Goal: Task Accomplishment & Management: Manage account settings

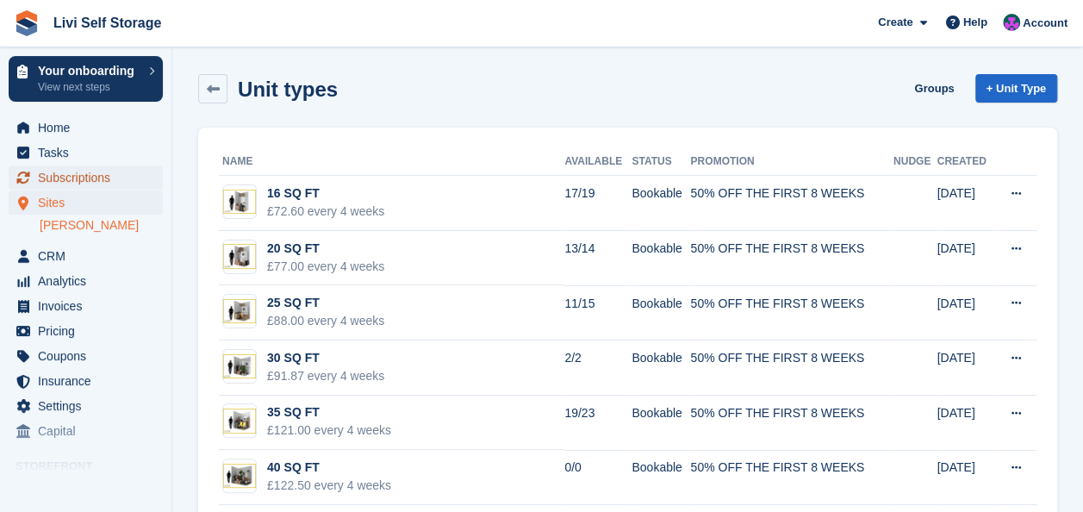
click at [47, 177] on span "Subscriptions" at bounding box center [89, 177] width 103 height 24
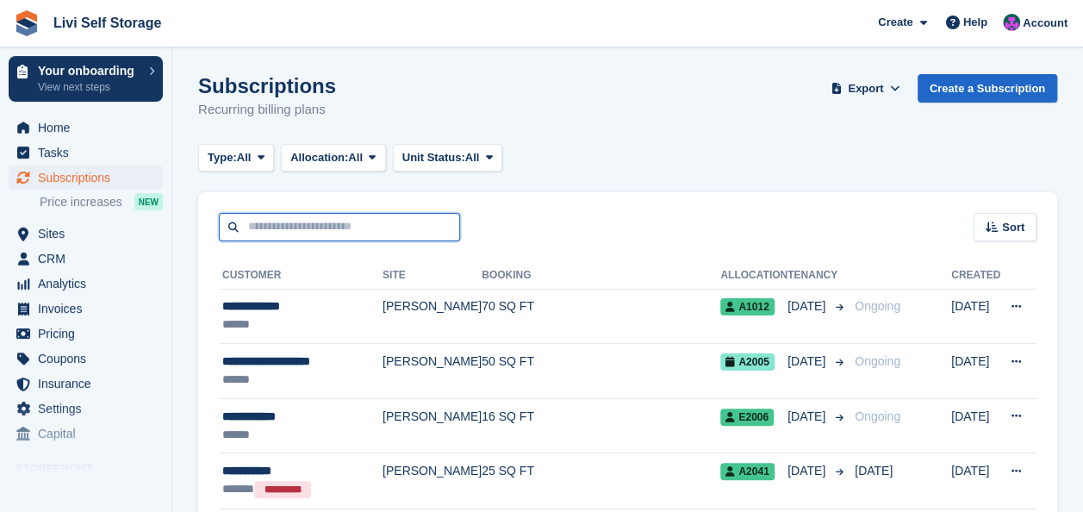
drag, startPoint x: 326, startPoint y: 221, endPoint x: 332, endPoint y: 208, distance: 13.9
click at [326, 221] on input "text" at bounding box center [339, 227] width 241 height 28
type input "*****"
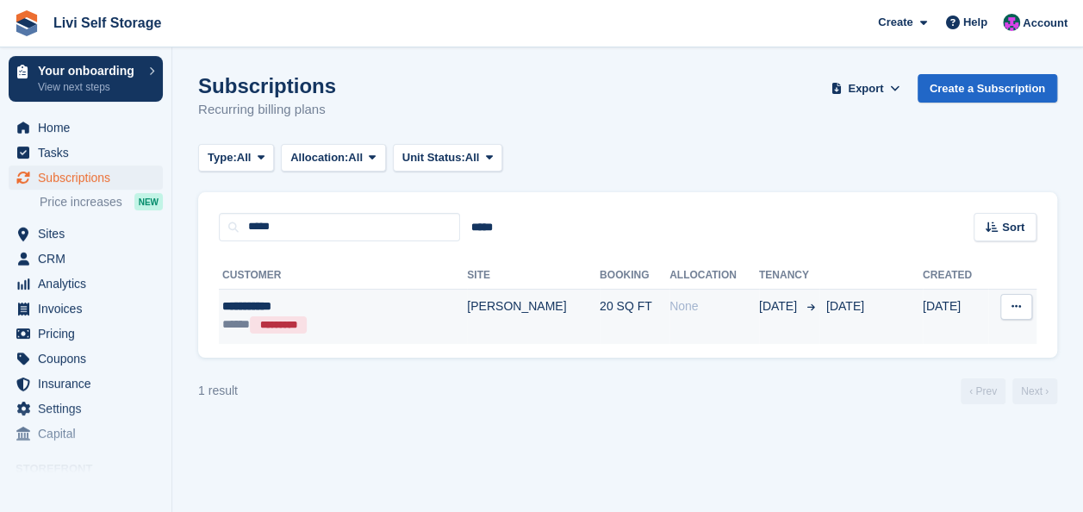
click at [467, 308] on td "[PERSON_NAME]" at bounding box center [533, 316] width 133 height 55
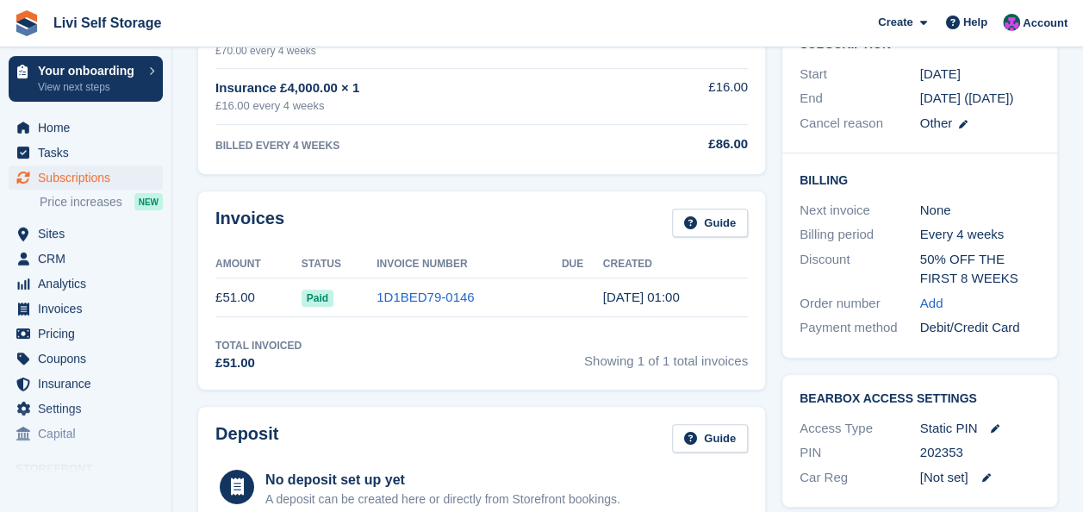
scroll to position [345, 0]
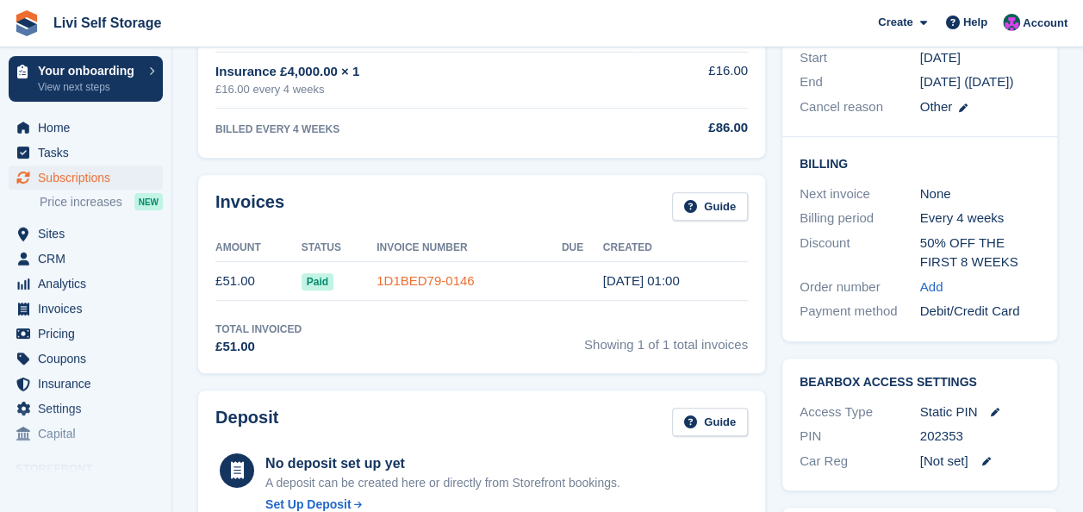
click at [403, 278] on link "1D1BED79-0146" at bounding box center [424, 280] width 97 height 15
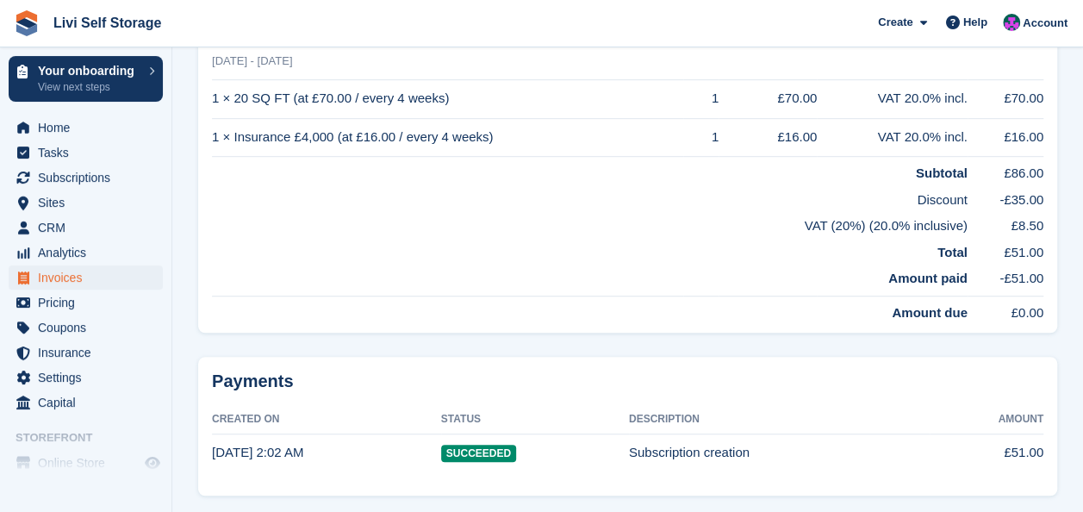
scroll to position [501, 0]
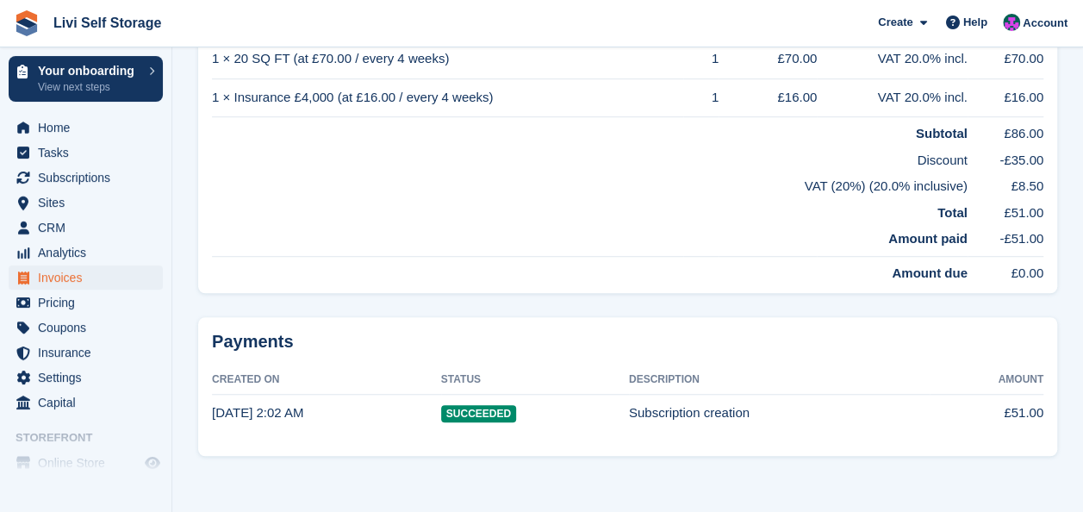
drag, startPoint x: 477, startPoint y: 410, endPoint x: 436, endPoint y: 408, distance: 41.4
click at [436, 408] on tr "16 Jun, 2:02 AM Succeeded Subscription creation £51.00" at bounding box center [627, 413] width 831 height 38
click at [253, 405] on time "16 Jun, 2:02 AM" at bounding box center [257, 412] width 91 height 15
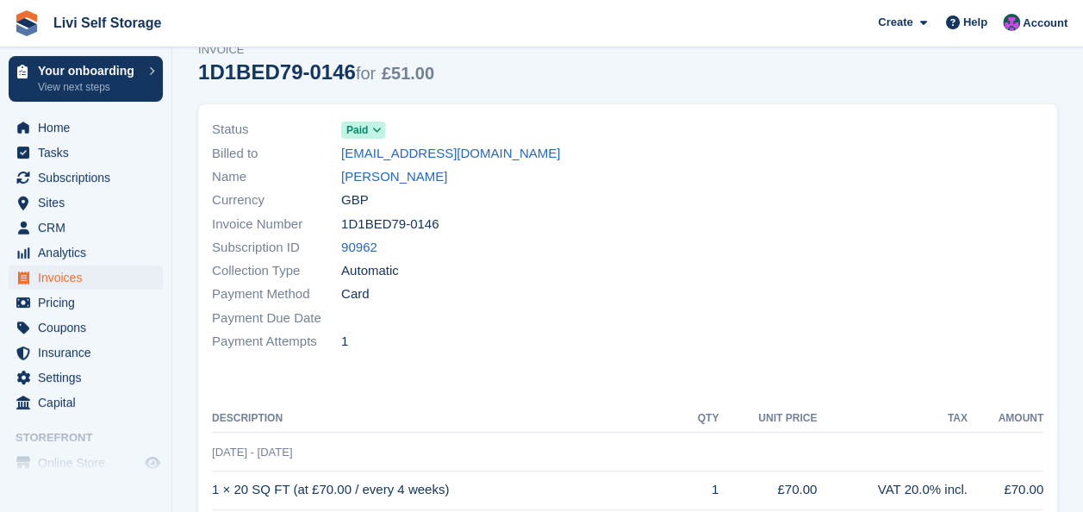
scroll to position [0, 0]
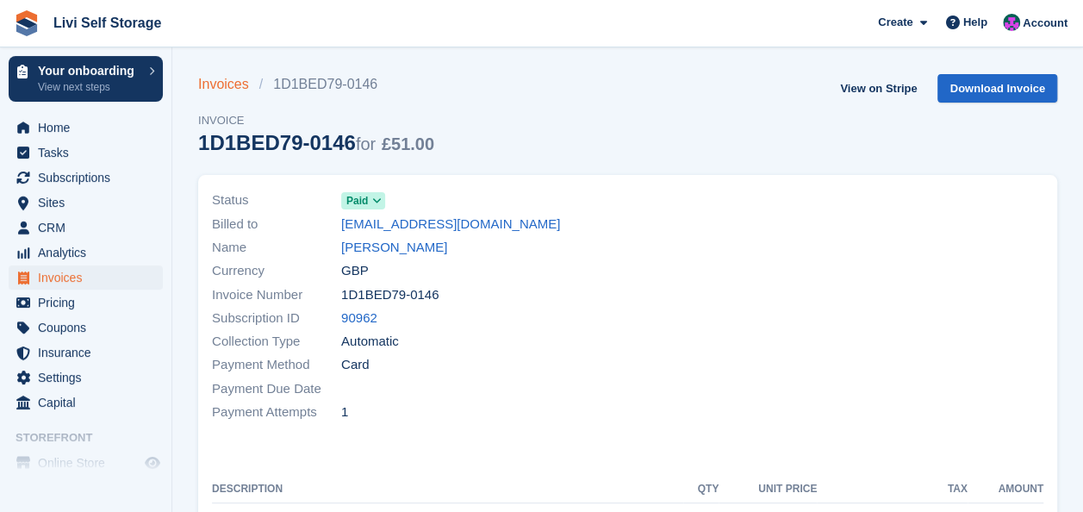
click at [217, 88] on link "Invoices" at bounding box center [228, 84] width 61 height 21
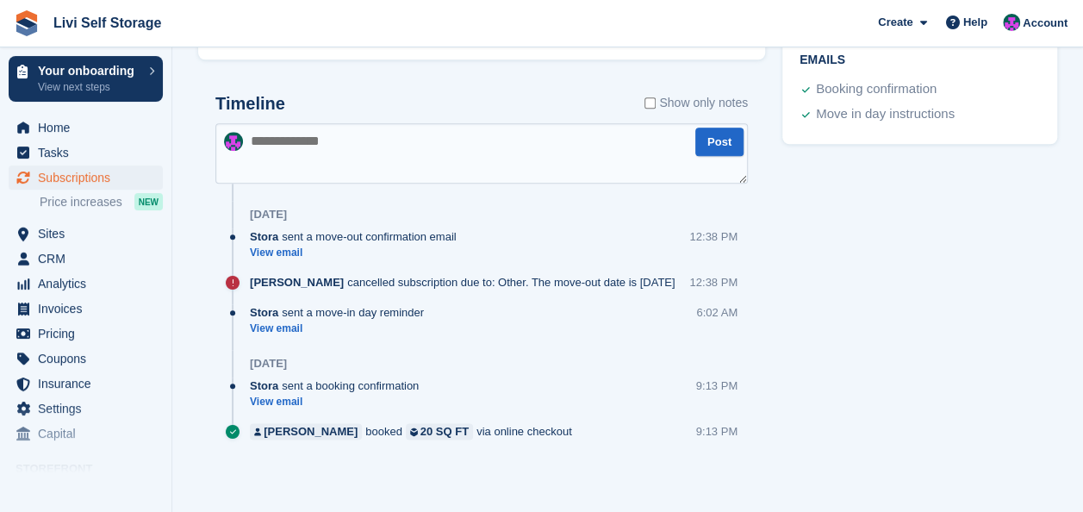
scroll to position [817, 0]
click at [230, 280] on icon at bounding box center [233, 282] width 14 height 14
click at [316, 282] on span "[PERSON_NAME]" at bounding box center [297, 281] width 94 height 16
click at [232, 279] on icon at bounding box center [233, 282] width 14 height 14
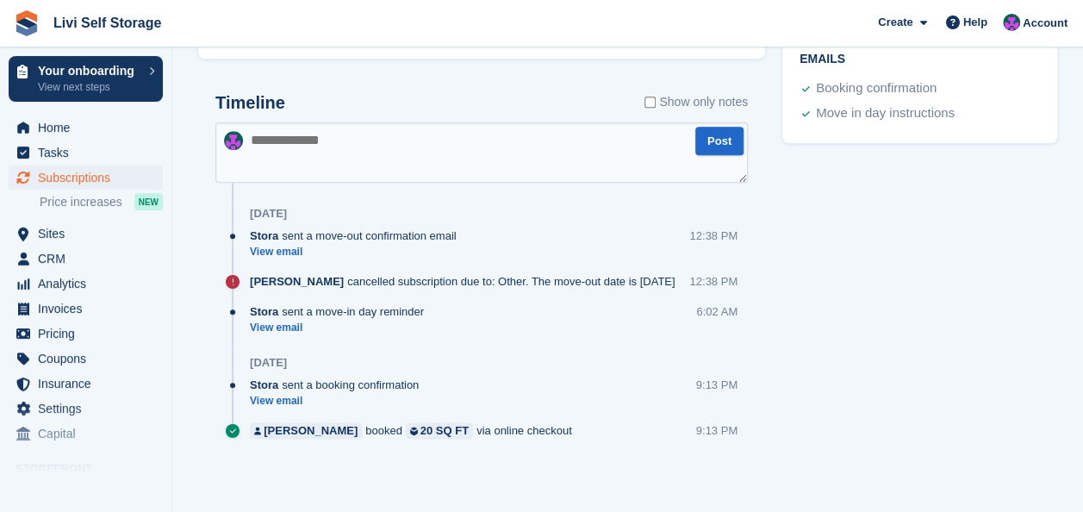
click at [232, 279] on icon at bounding box center [233, 282] width 14 height 14
click at [230, 281] on icon at bounding box center [233, 282] width 14 height 14
click at [232, 281] on icon at bounding box center [233, 282] width 14 height 14
click at [237, 281] on icon at bounding box center [233, 282] width 14 height 14
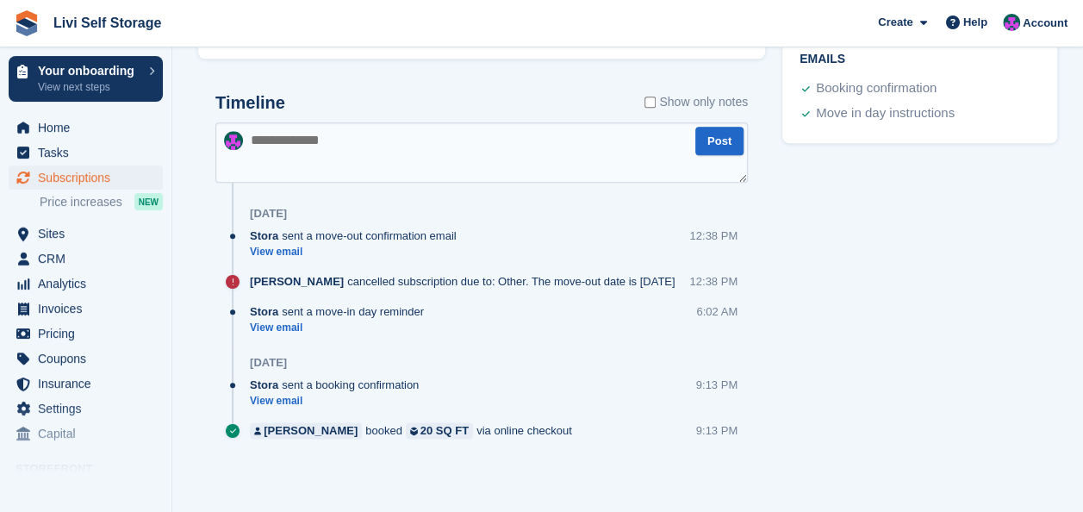
click at [299, 281] on span "[PERSON_NAME]" at bounding box center [297, 281] width 94 height 16
drag, startPoint x: 711, startPoint y: 279, endPoint x: 644, endPoint y: 283, distance: 66.5
click at [709, 279] on div "12:38 PM" at bounding box center [713, 281] width 48 height 16
click at [633, 278] on div "Graham Cameron cancelled subscription due to: Other. The move-out date is 16 Jun" at bounding box center [466, 281] width 433 height 16
click at [265, 250] on link "View email" at bounding box center [357, 252] width 215 height 15
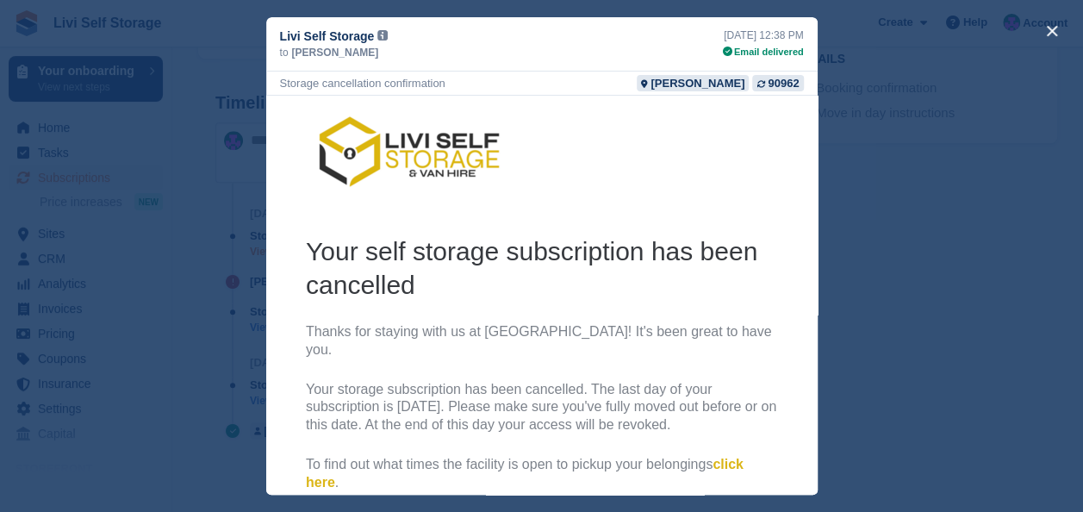
scroll to position [0, 0]
click at [1047, 29] on button "close" at bounding box center [1052, 31] width 28 height 28
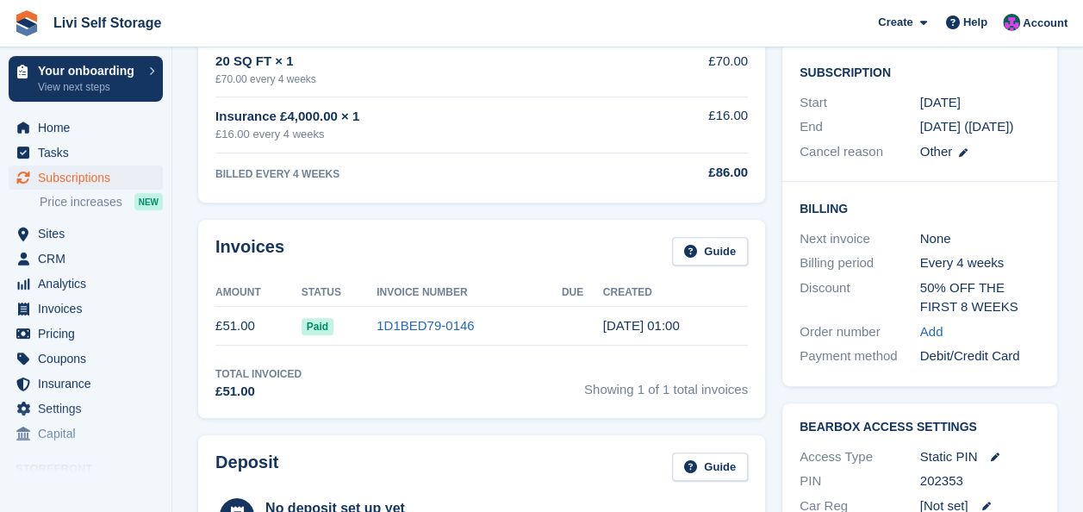
scroll to position [214, 0]
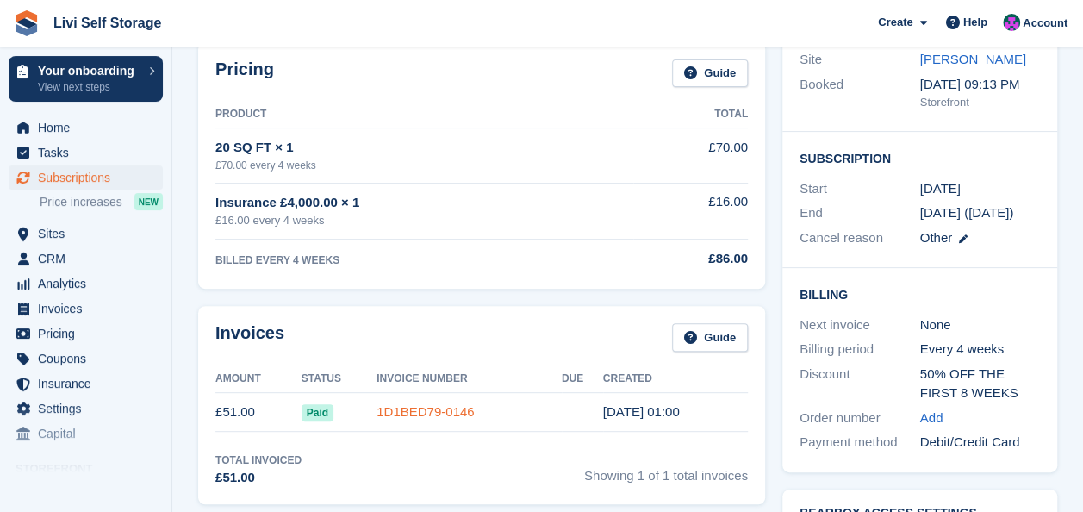
click at [395, 407] on link "1D1BED79-0146" at bounding box center [424, 411] width 97 height 15
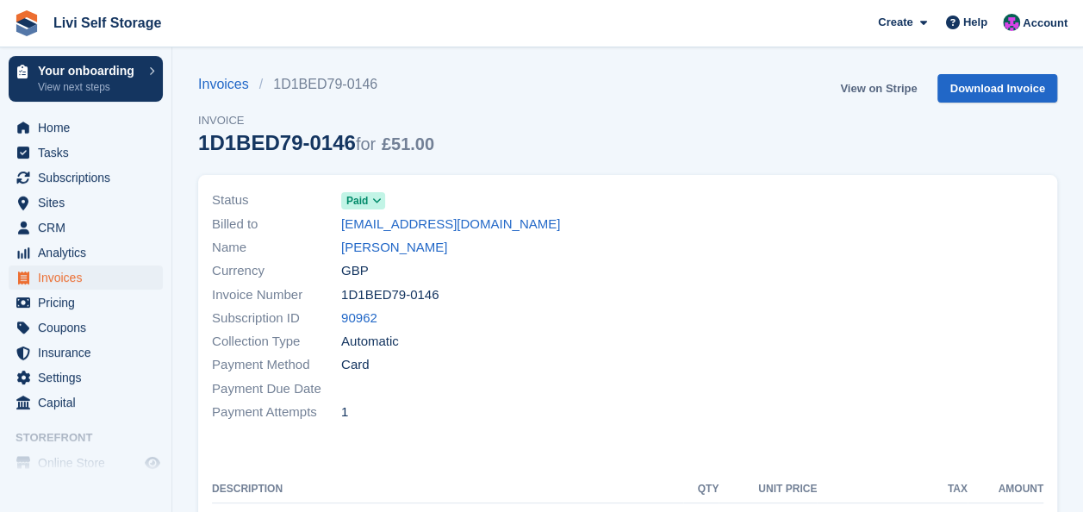
click at [882, 90] on link "View on Stripe" at bounding box center [878, 88] width 90 height 28
click at [47, 183] on span "Subscriptions" at bounding box center [89, 177] width 103 height 24
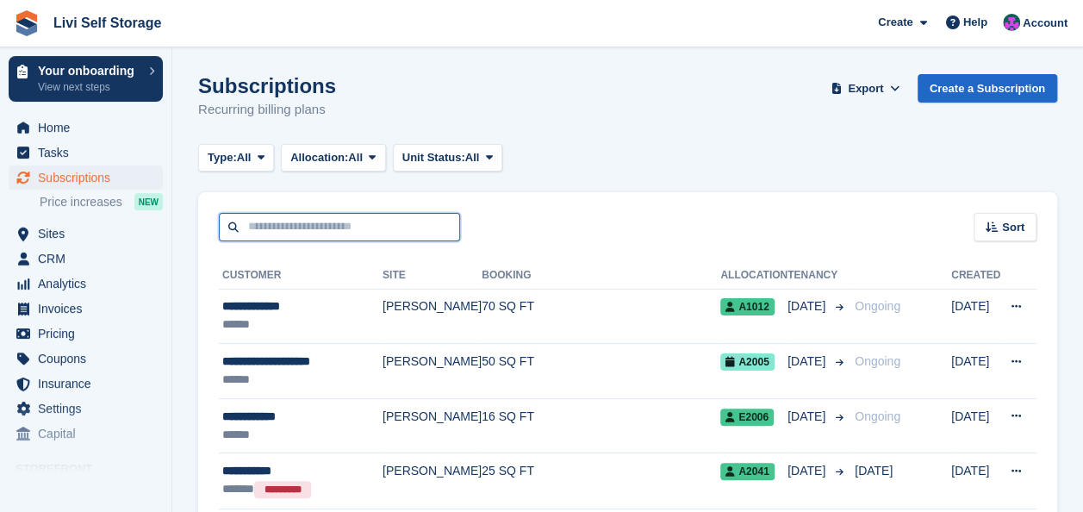
click at [253, 224] on input "text" at bounding box center [339, 227] width 241 height 28
type input "***"
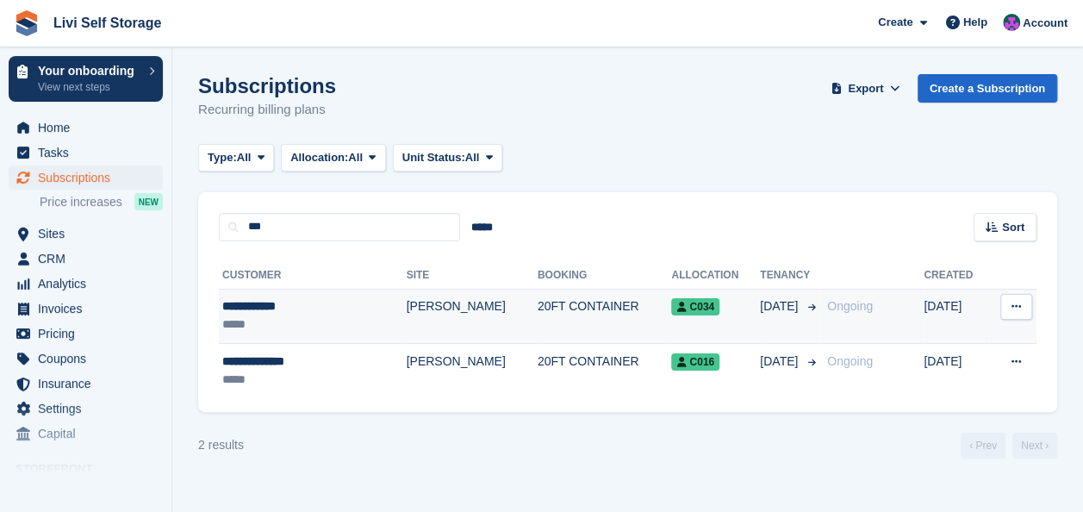
click at [260, 301] on div "**********" at bounding box center [291, 306] width 139 height 18
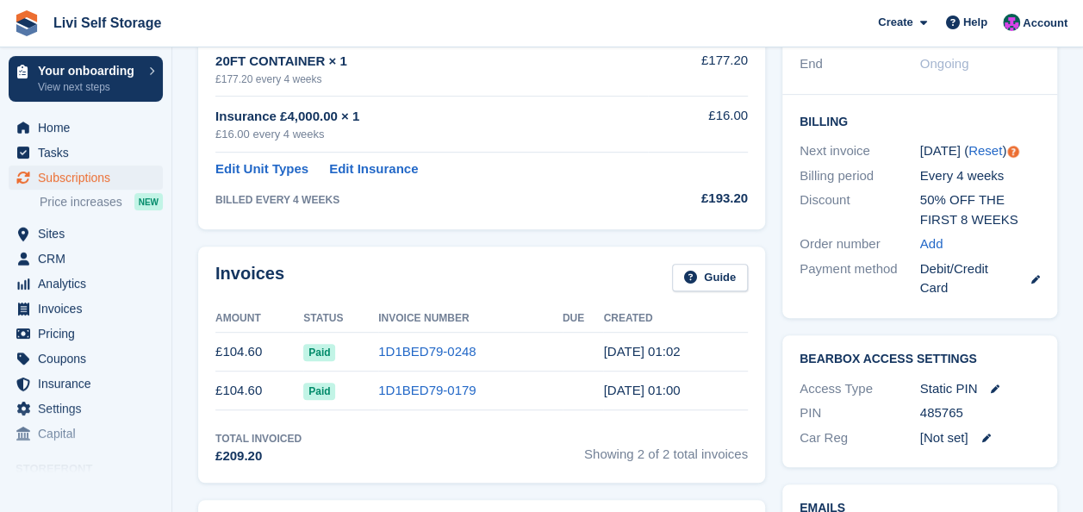
scroll to position [345, 0]
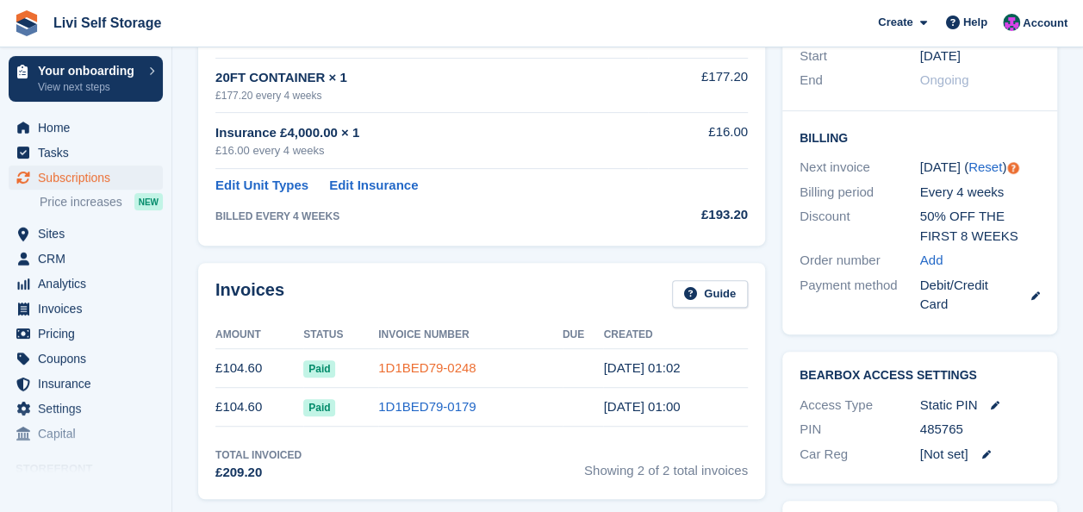
click at [415, 362] on link "1D1BED79-0248" at bounding box center [426, 367] width 97 height 15
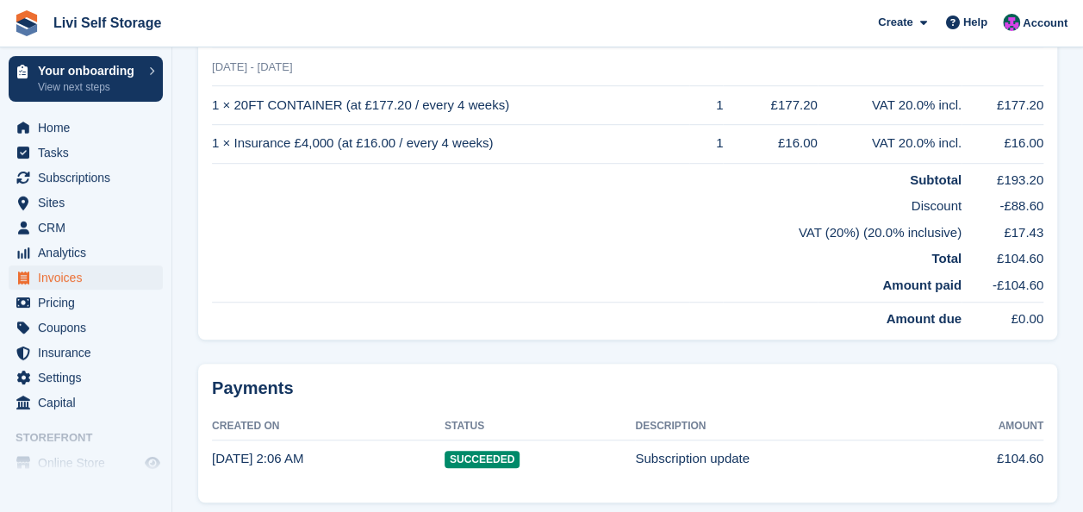
scroll to position [517, 0]
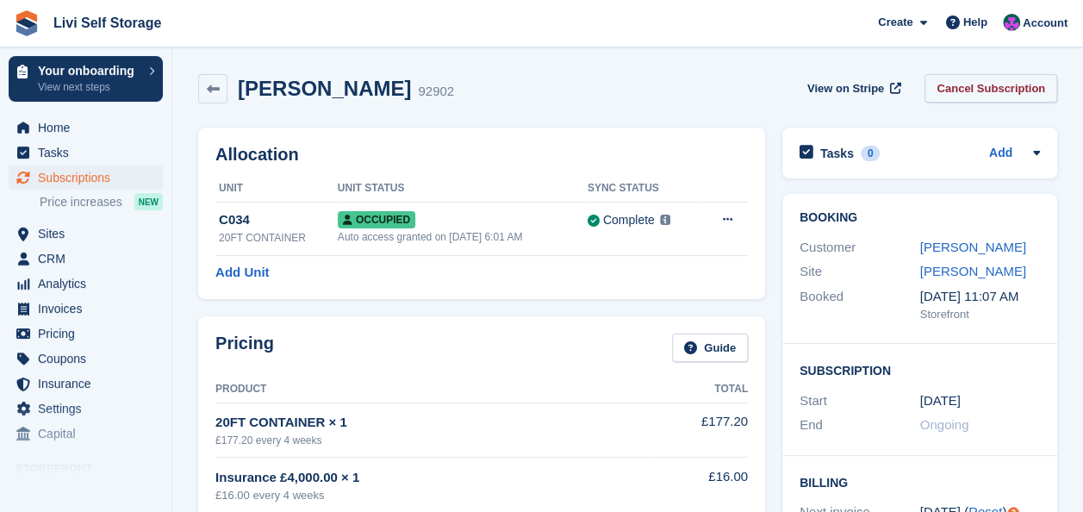
click at [986, 84] on link "Cancel Subscription" at bounding box center [990, 88] width 133 height 28
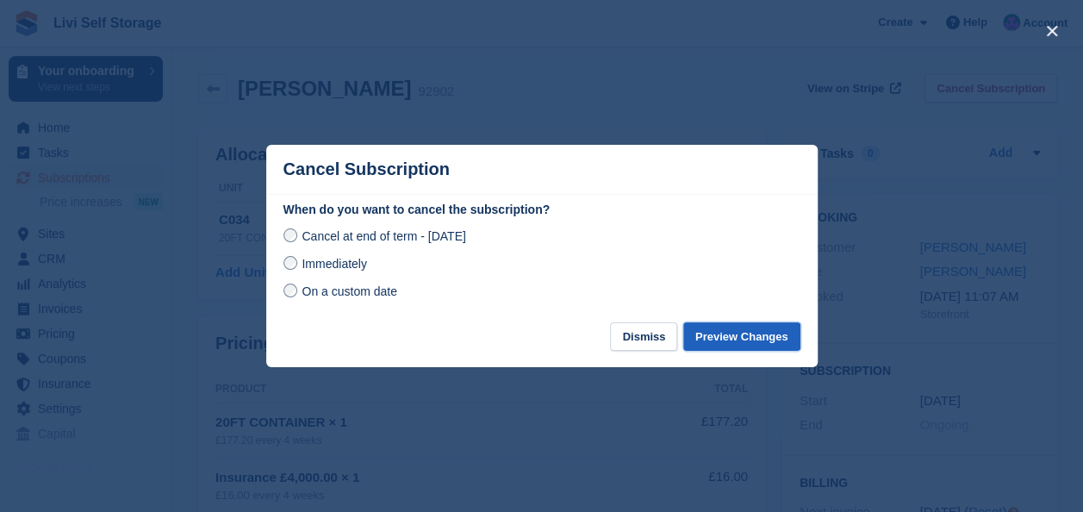
click at [731, 339] on button "Preview Changes" at bounding box center [741, 336] width 117 height 28
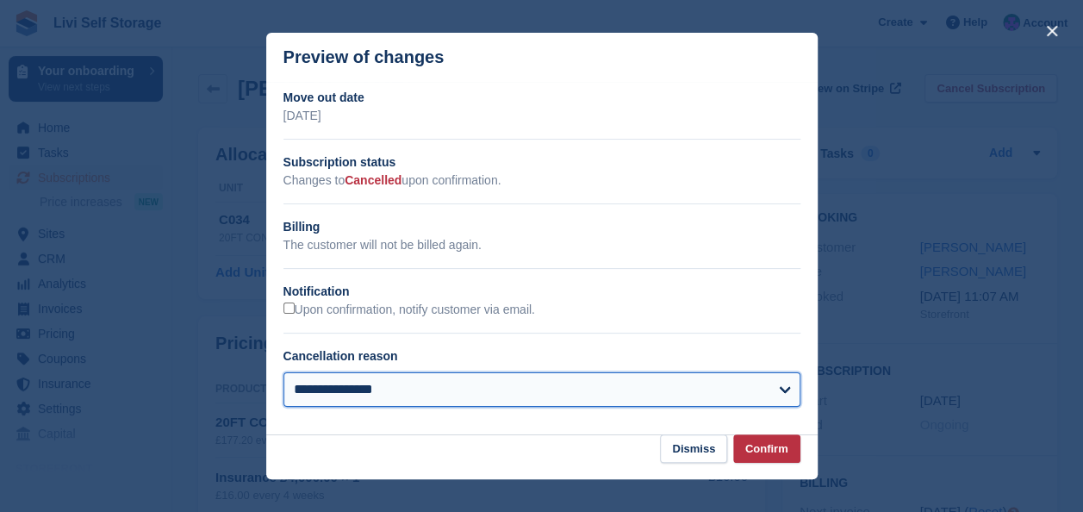
click at [784, 389] on select "**********" at bounding box center [541, 389] width 517 height 34
select select "**********"
click at [283, 374] on select "**********" at bounding box center [541, 389] width 517 height 34
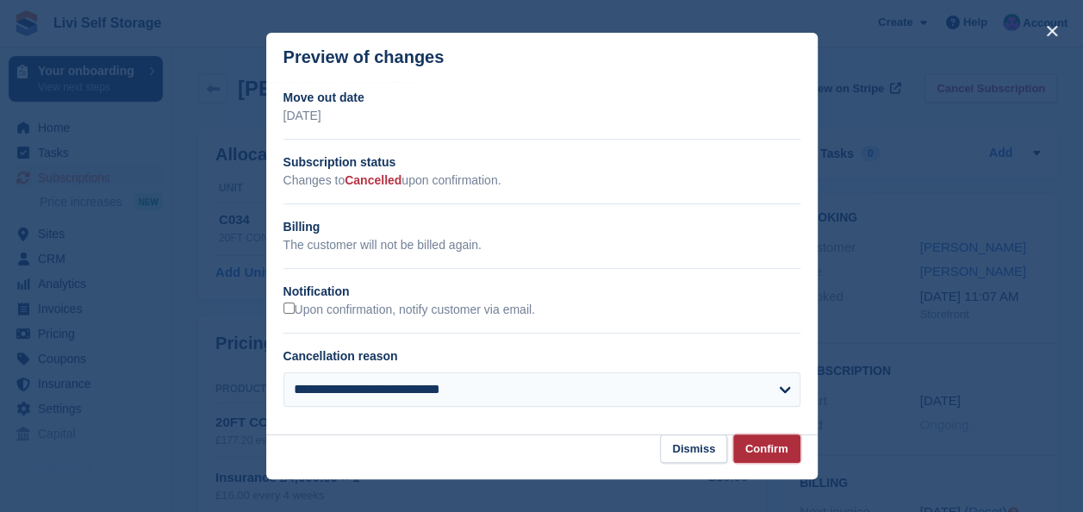
click at [780, 451] on button "Confirm" at bounding box center [766, 448] width 67 height 28
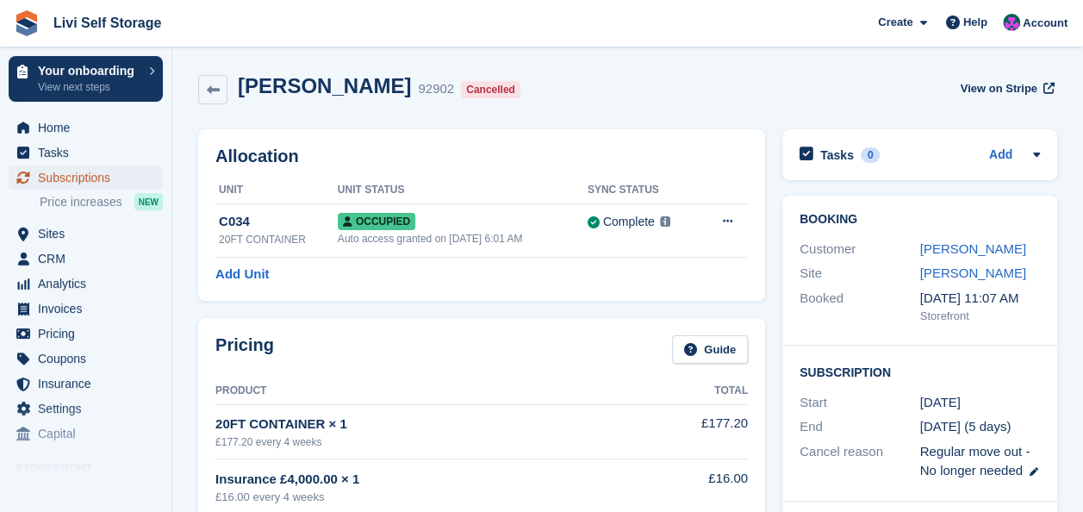
click at [69, 177] on span "Subscriptions" at bounding box center [89, 177] width 103 height 24
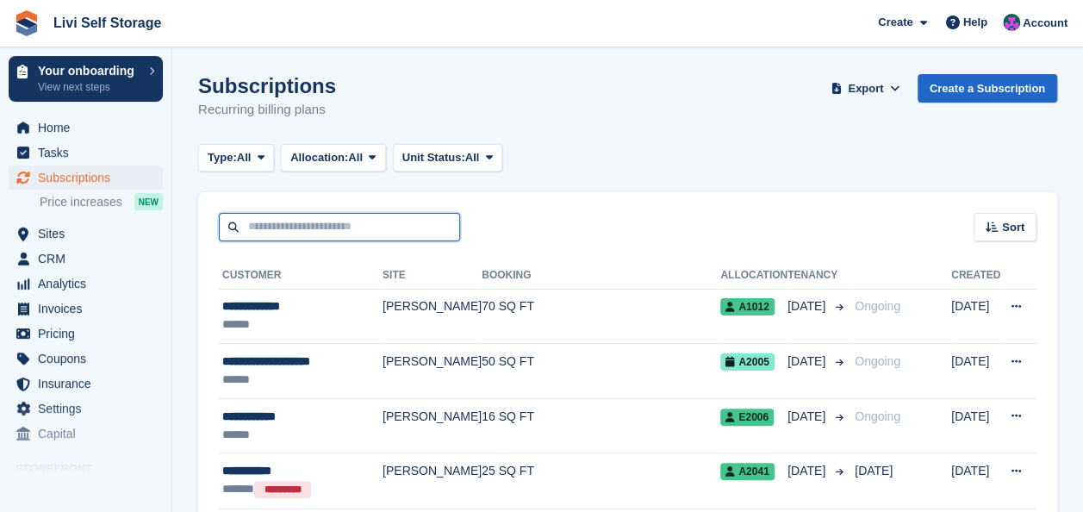
click at [310, 229] on input "text" at bounding box center [339, 227] width 241 height 28
type input "*****"
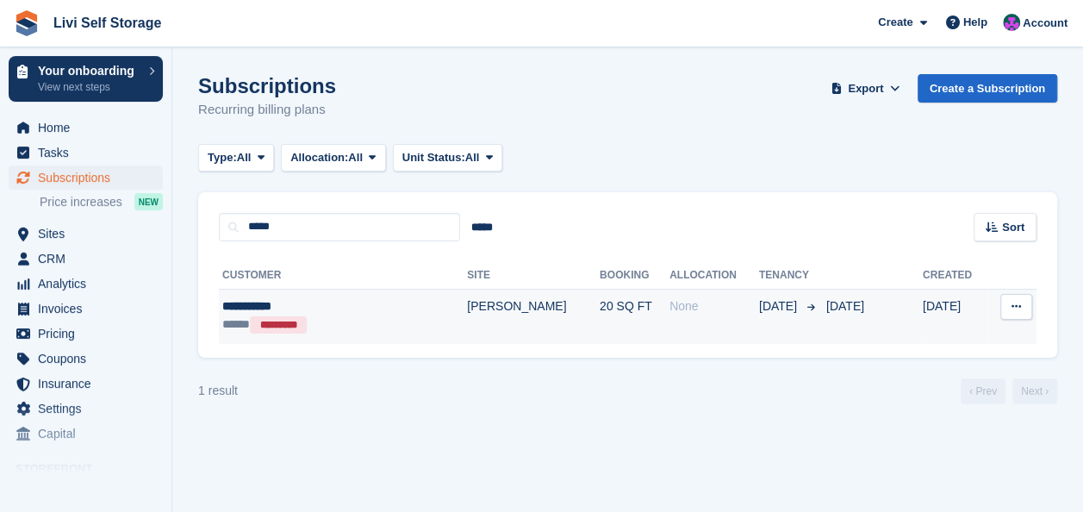
click at [467, 306] on td "[PERSON_NAME]" at bounding box center [533, 316] width 133 height 55
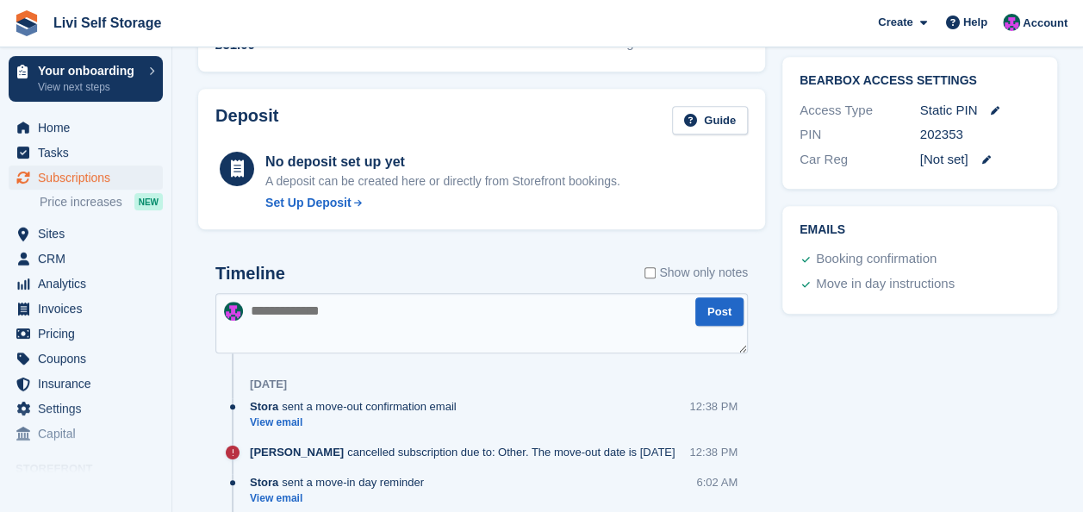
scroll to position [386, 0]
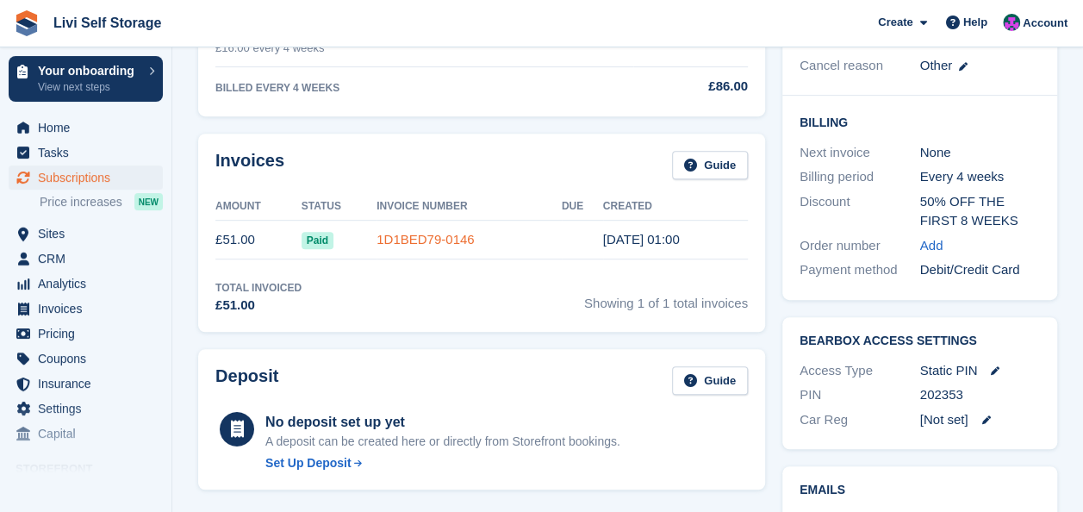
click at [437, 238] on link "1D1BED79-0146" at bounding box center [424, 239] width 97 height 15
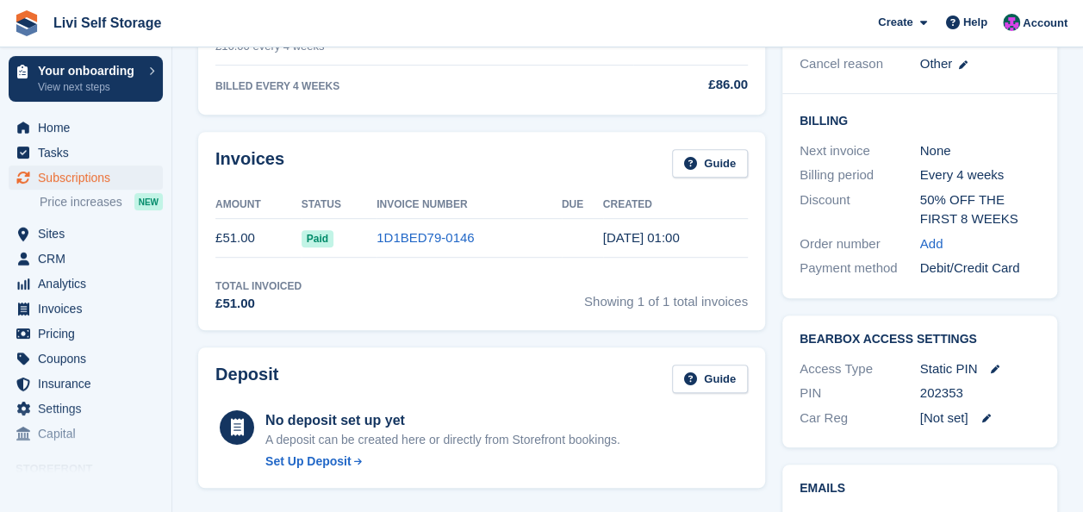
scroll to position [431, 0]
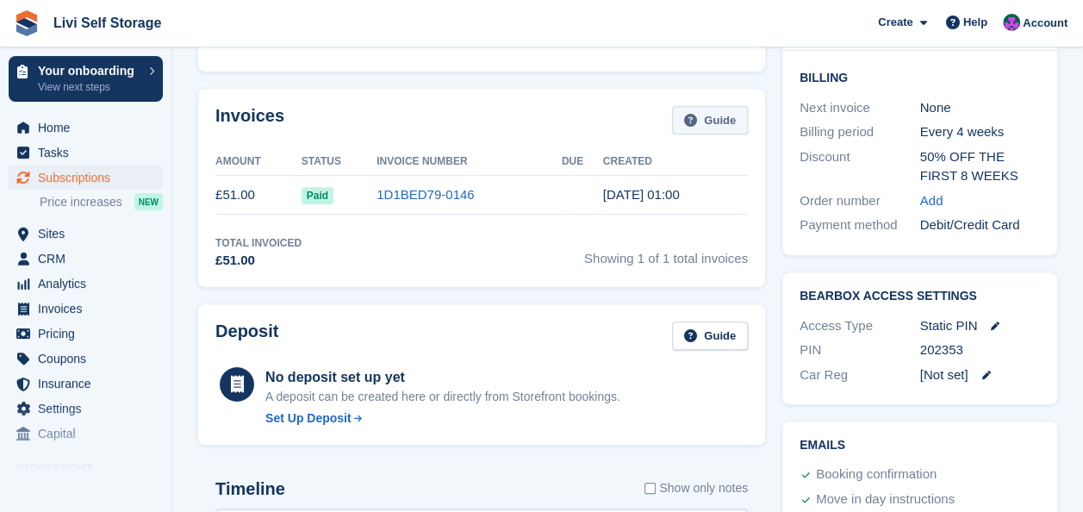
click at [693, 121] on icon at bounding box center [690, 120] width 13 height 13
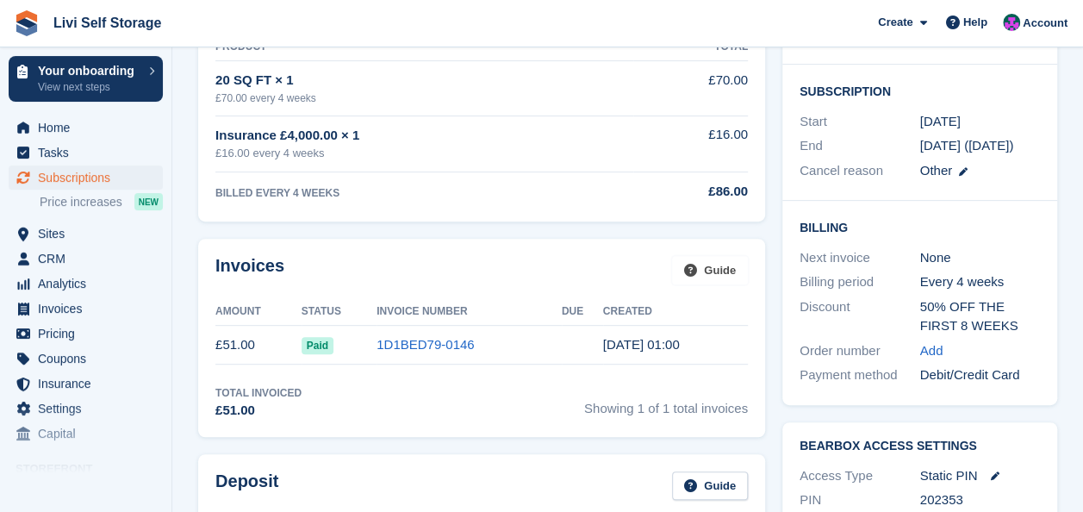
scroll to position [258, 0]
